Goal: Find contact information: Find contact information

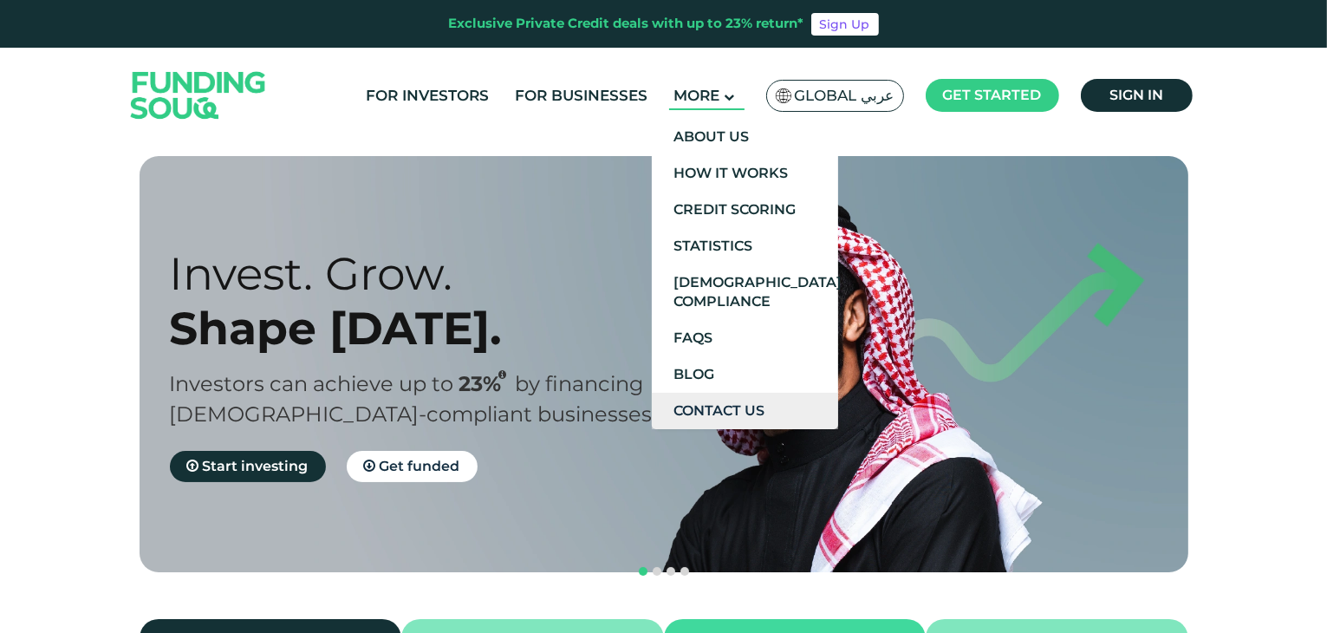
click at [737, 406] on link "Contact Us" at bounding box center [745, 411] width 186 height 36
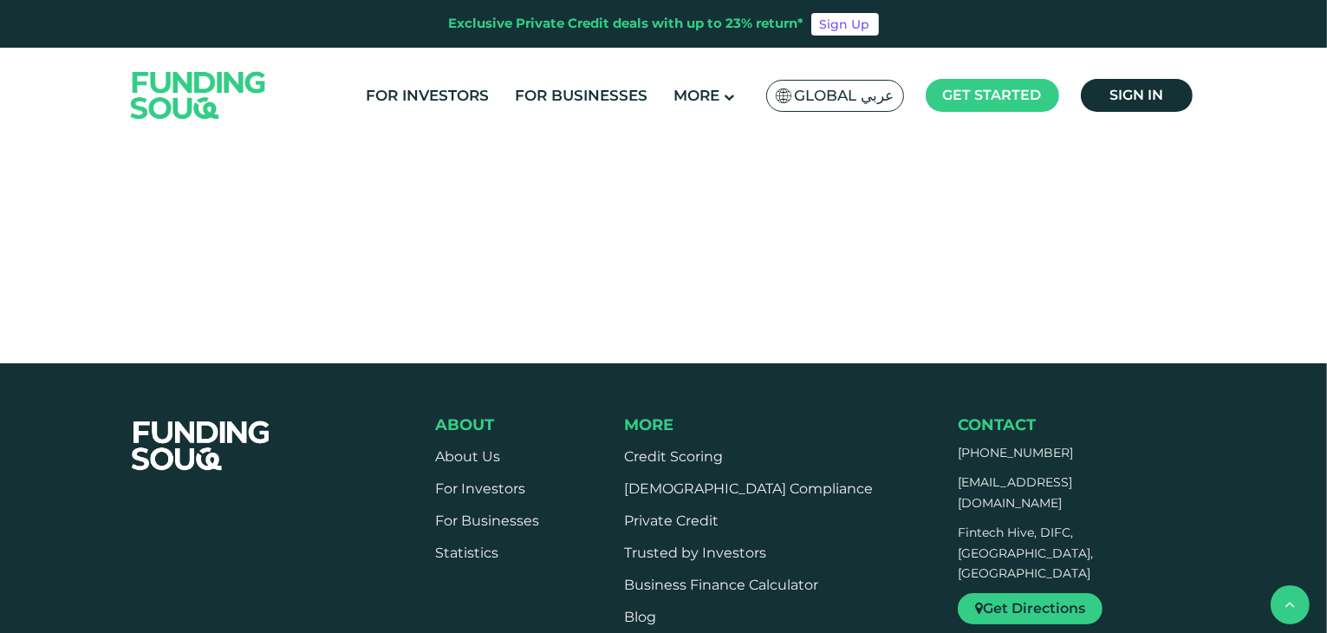
scroll to position [1040, 0]
